Goal: Task Accomplishment & Management: Manage account settings

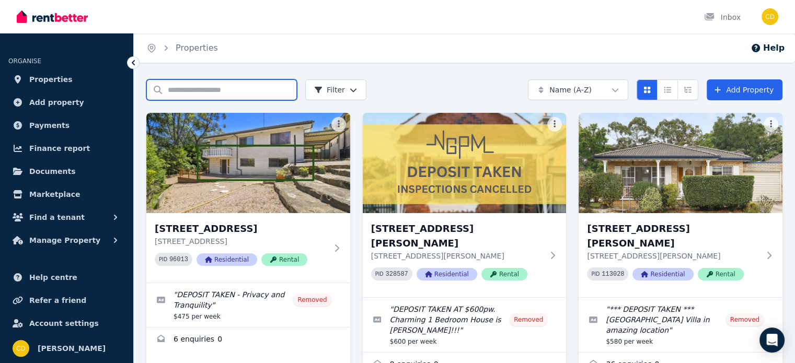
click at [200, 93] on input "Search properties" at bounding box center [221, 89] width 151 height 21
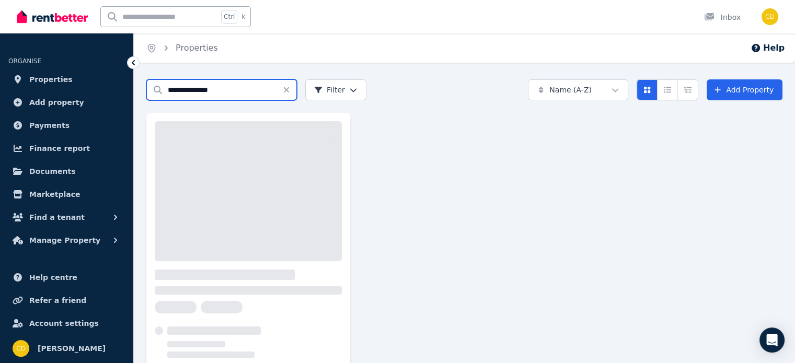
type input "**********"
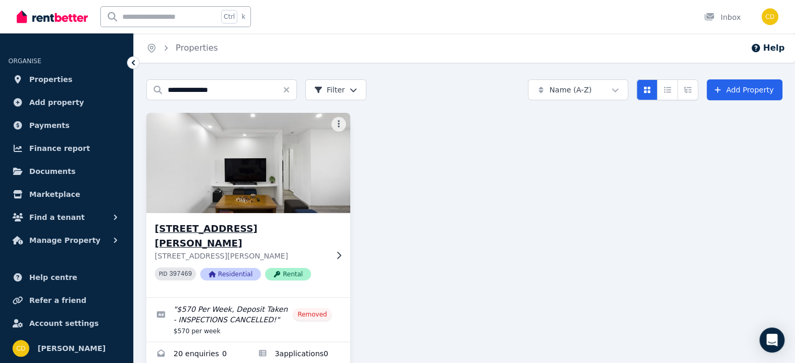
click at [271, 232] on h3 "[STREET_ADDRESS][PERSON_NAME]" at bounding box center [241, 236] width 173 height 29
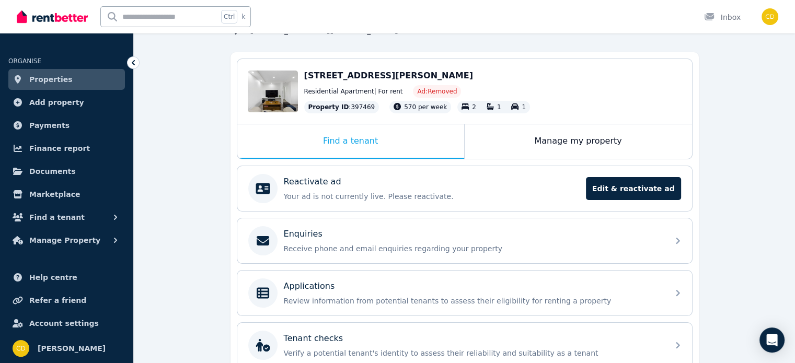
scroll to position [181, 0]
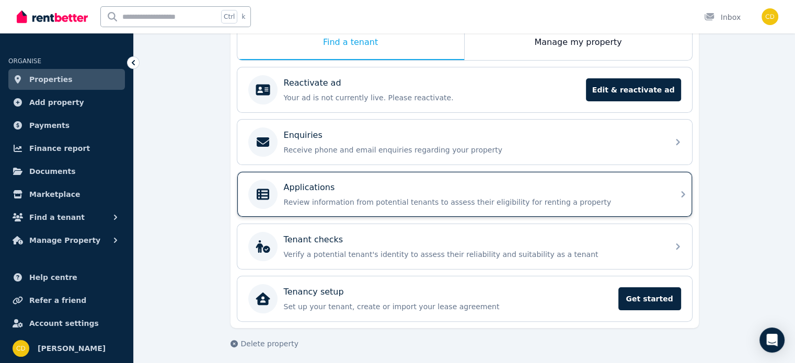
click at [433, 201] on p "Review information from potential tenants to assess their eligibility for renti…" at bounding box center [473, 202] width 379 height 10
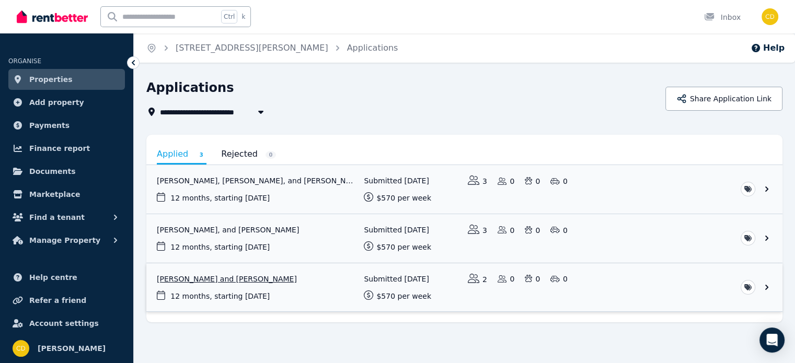
click at [300, 269] on link "View application: Mohini Bhapkar and Sangram Jadhav" at bounding box center [464, 288] width 637 height 49
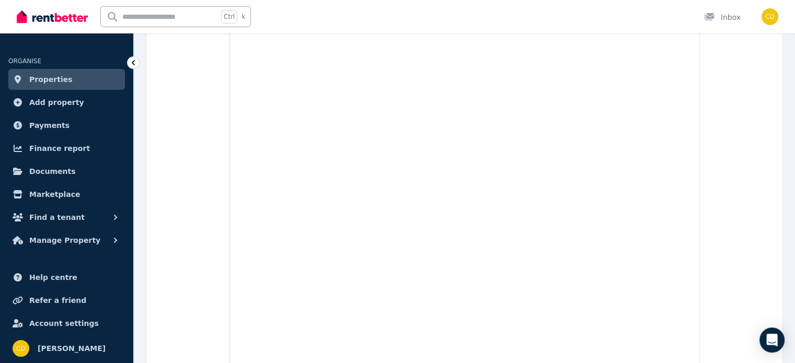
scroll to position [2703, 0]
click at [151, 13] on input "text" at bounding box center [159, 17] width 117 height 20
type input "******"
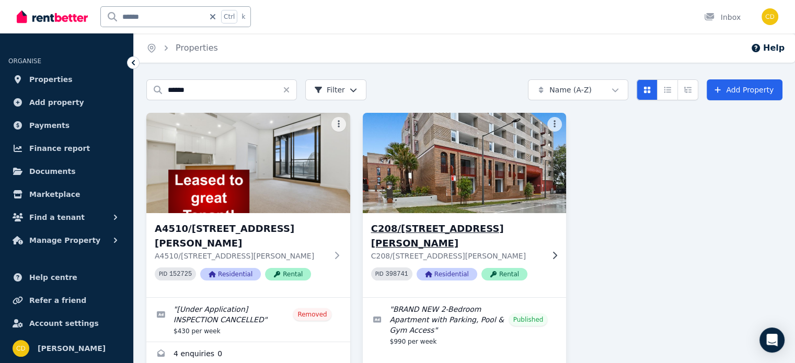
click at [395, 223] on h3 "C208/[STREET_ADDRESS][PERSON_NAME]" at bounding box center [457, 236] width 173 height 29
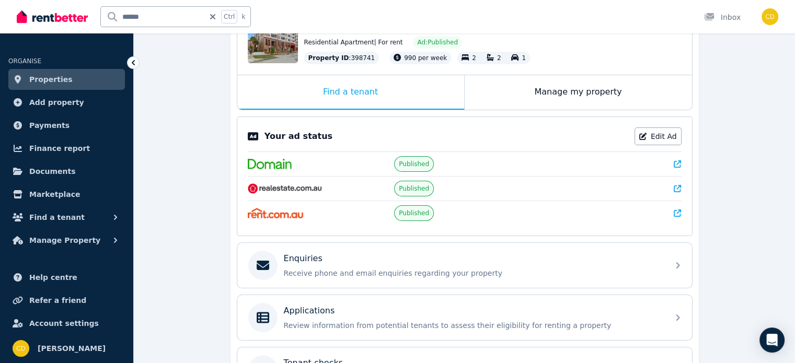
scroll to position [54, 0]
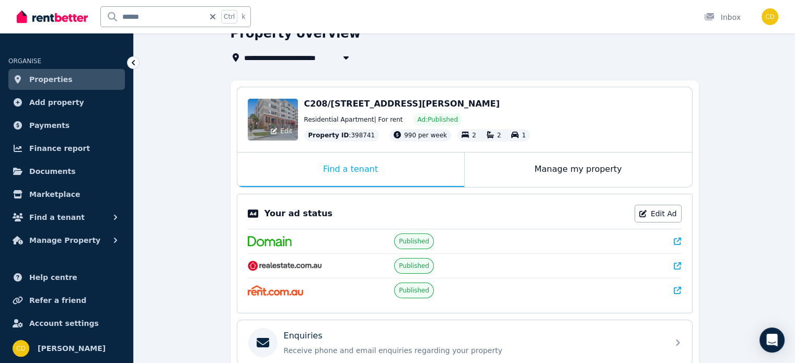
click at [289, 116] on div "Edit" at bounding box center [273, 120] width 50 height 42
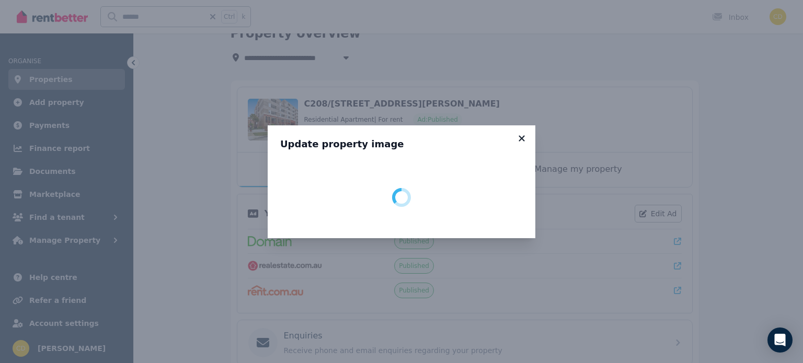
click at [525, 135] on icon at bounding box center [522, 138] width 10 height 9
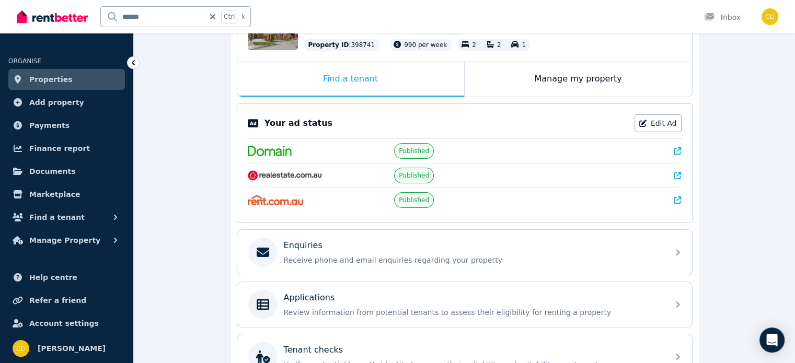
scroll to position [159, 0]
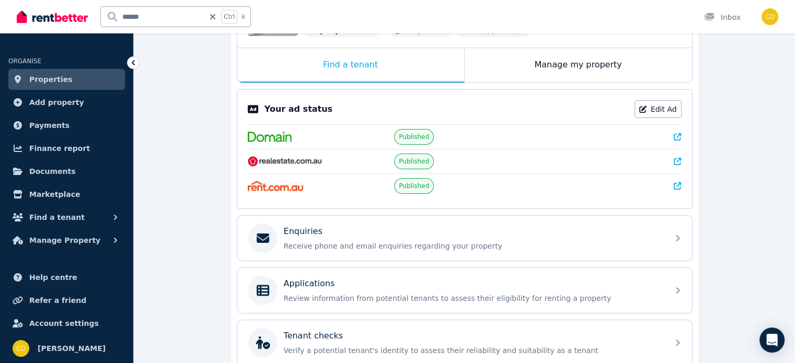
click at [676, 139] on icon at bounding box center [677, 136] width 7 height 7
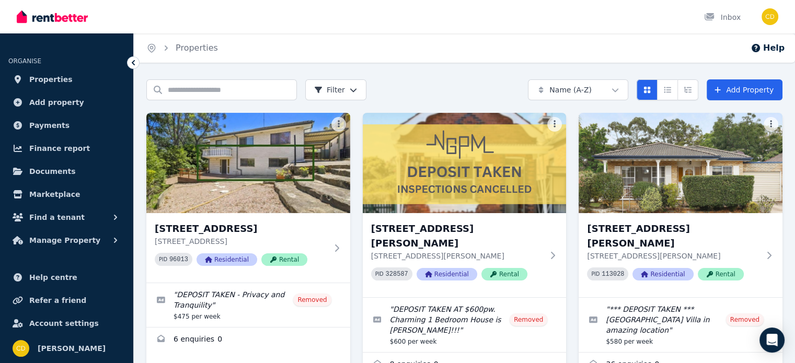
click at [608, 46] on div "Home Properties Help" at bounding box center [465, 47] width 662 height 29
click at [201, 92] on input "Search properties" at bounding box center [221, 89] width 151 height 21
click at [208, 91] on input "Search properties" at bounding box center [221, 89] width 151 height 21
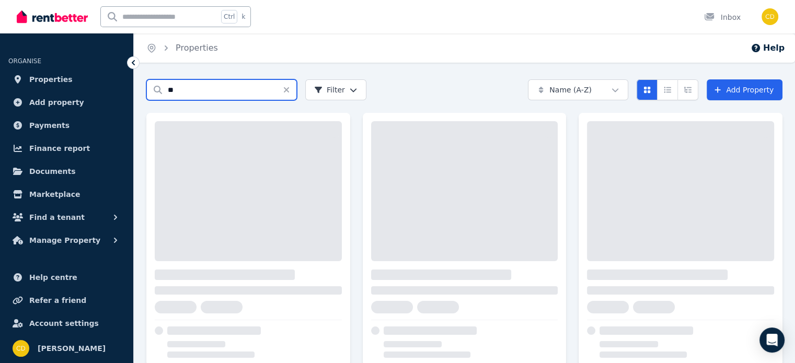
click at [189, 94] on input "**" at bounding box center [221, 89] width 151 height 21
type input "**********"
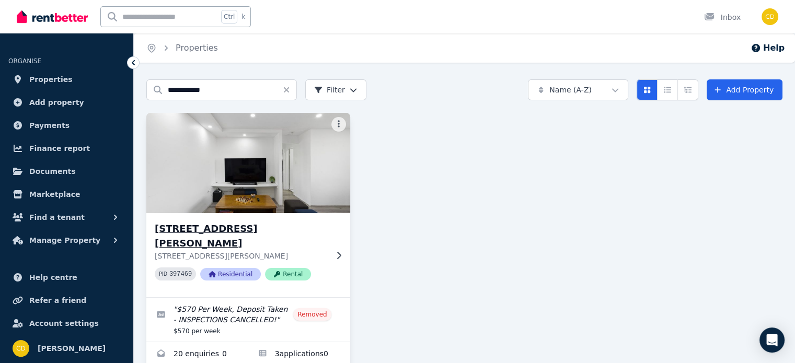
click at [231, 225] on h3 "[STREET_ADDRESS][PERSON_NAME]" at bounding box center [241, 236] width 173 height 29
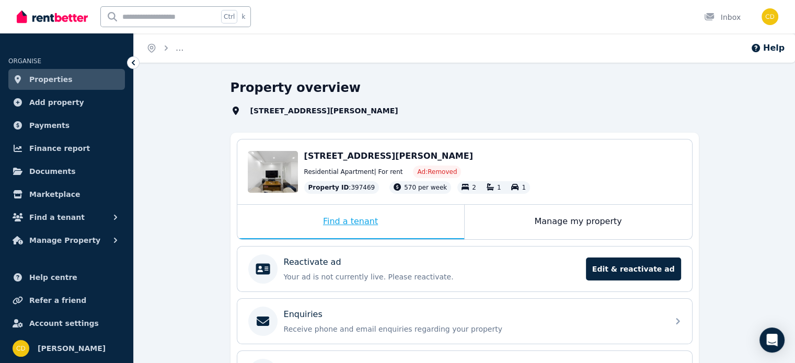
scroll to position [105, 0]
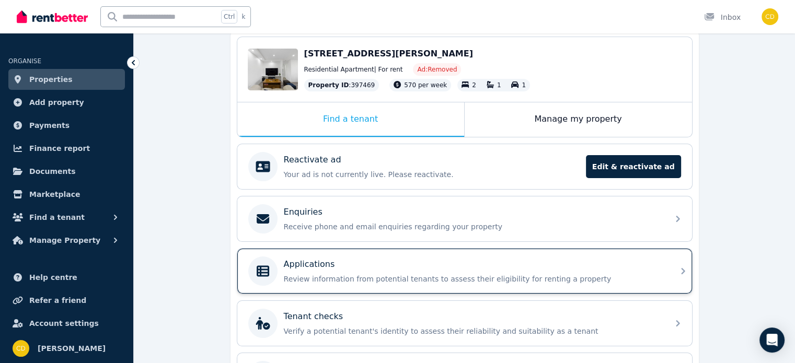
click at [408, 264] on div "Applications" at bounding box center [473, 264] width 379 height 13
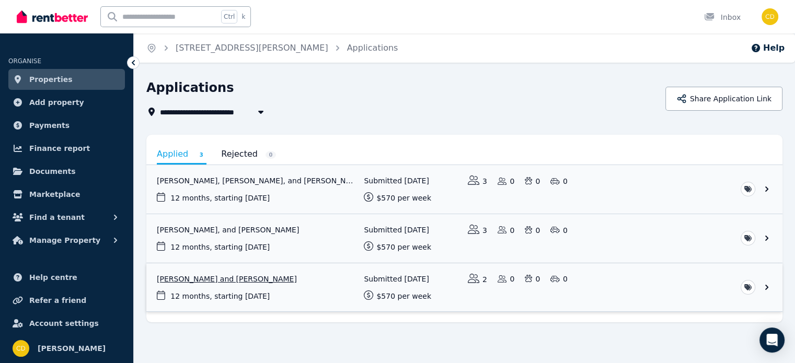
click at [281, 292] on link "View application: Mohini Bhapkar and Sangram Jadhav" at bounding box center [464, 288] width 637 height 49
